Goal: Task Accomplishment & Management: Manage account settings

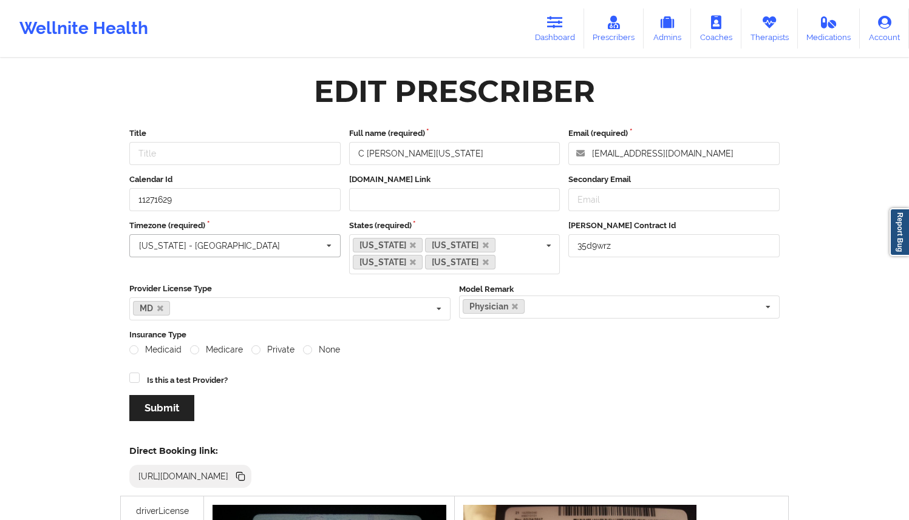
click at [200, 245] on div "[US_STATE] - [GEOGRAPHIC_DATA]" at bounding box center [209, 246] width 141 height 8
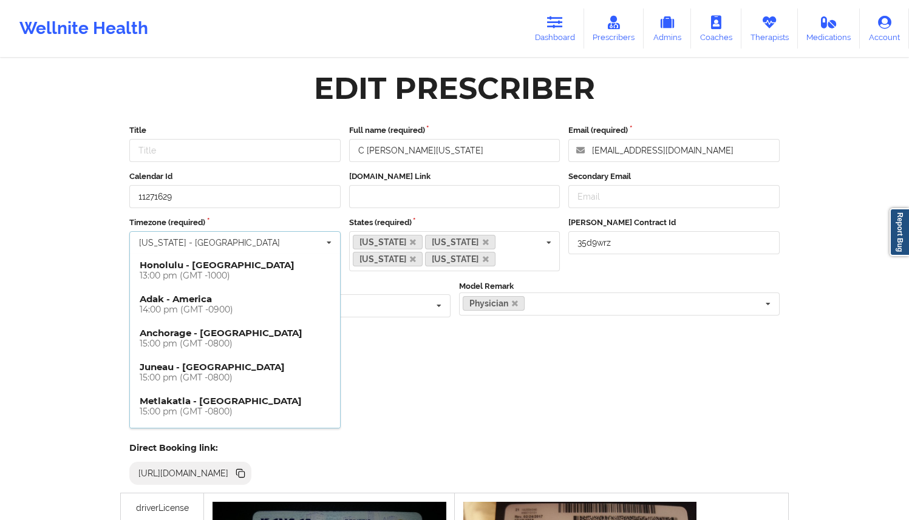
click at [490, 428] on div "Title Full name (required) C [PERSON_NAME][US_STATE] Email (required) [EMAIL_AD…" at bounding box center [454, 275] width 667 height 319
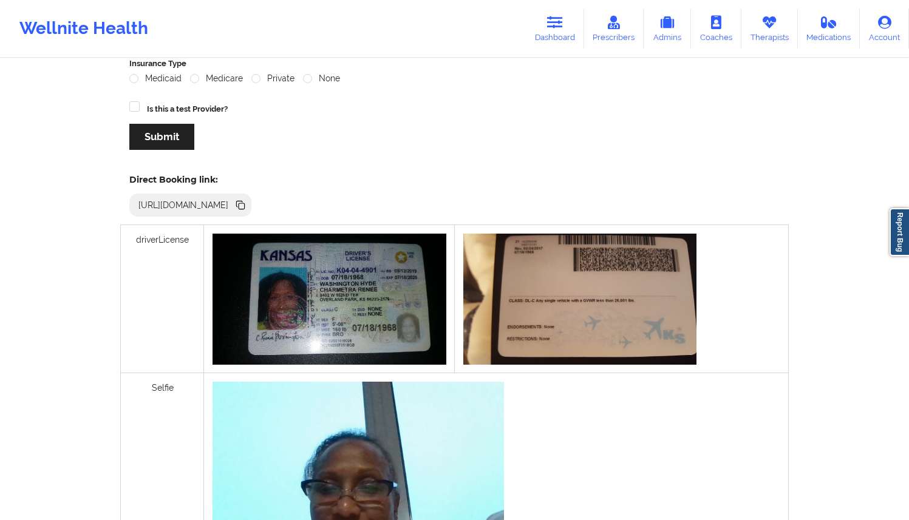
scroll to position [387, 0]
